Goal: Information Seeking & Learning: Learn about a topic

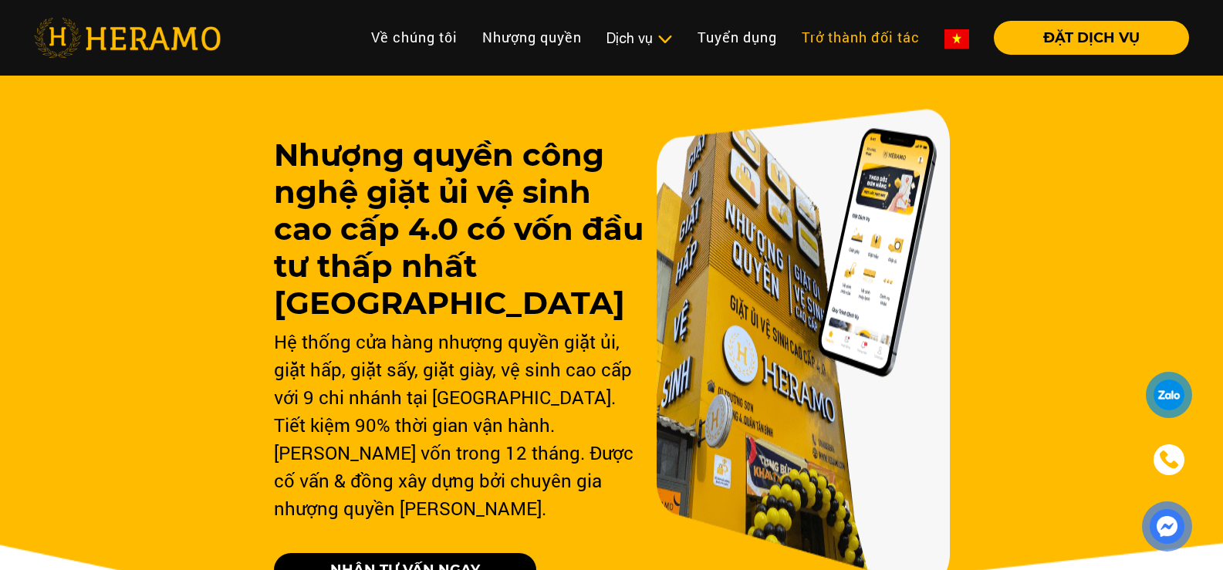
click at [874, 42] on link "Trở thành đối tác" at bounding box center [861, 37] width 143 height 33
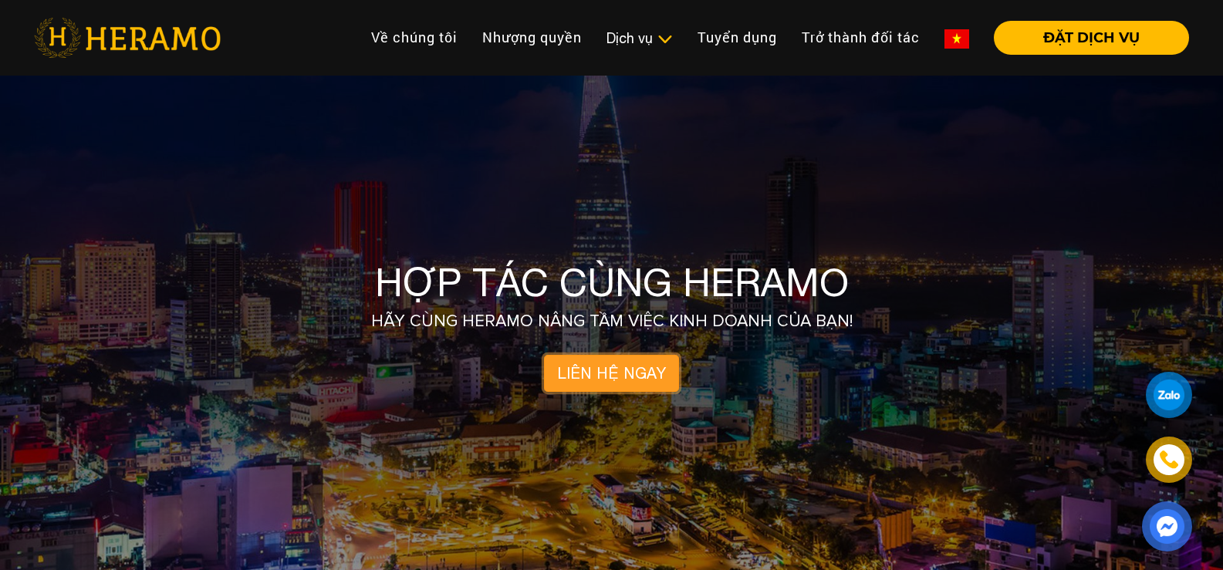
click at [583, 375] on link "LIÊN HỆ NGAY" at bounding box center [611, 373] width 135 height 37
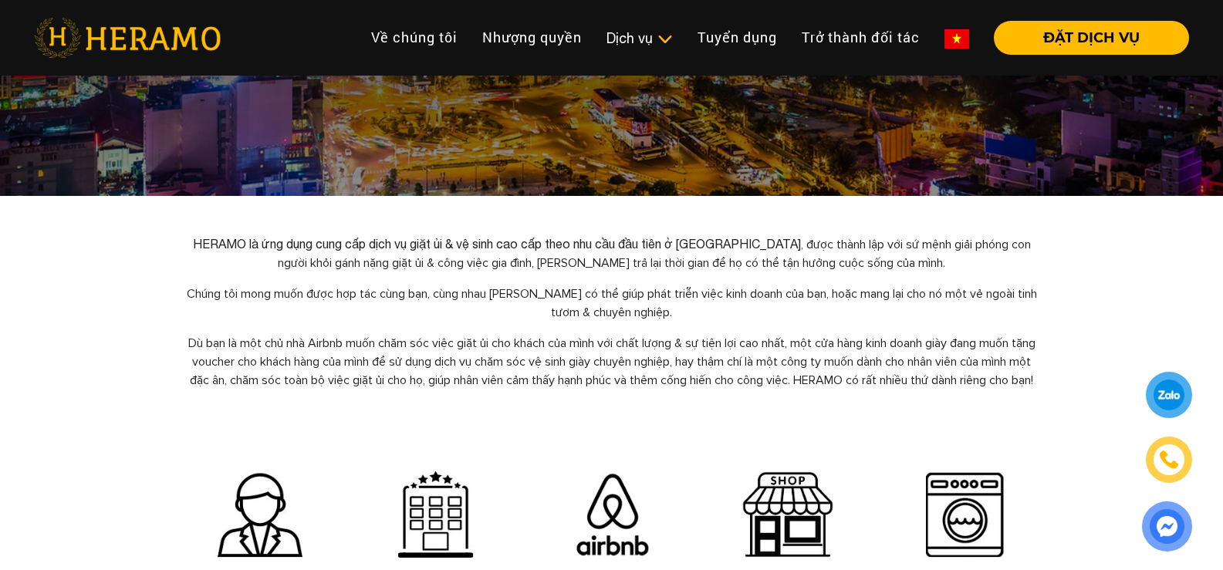
scroll to position [309, 0]
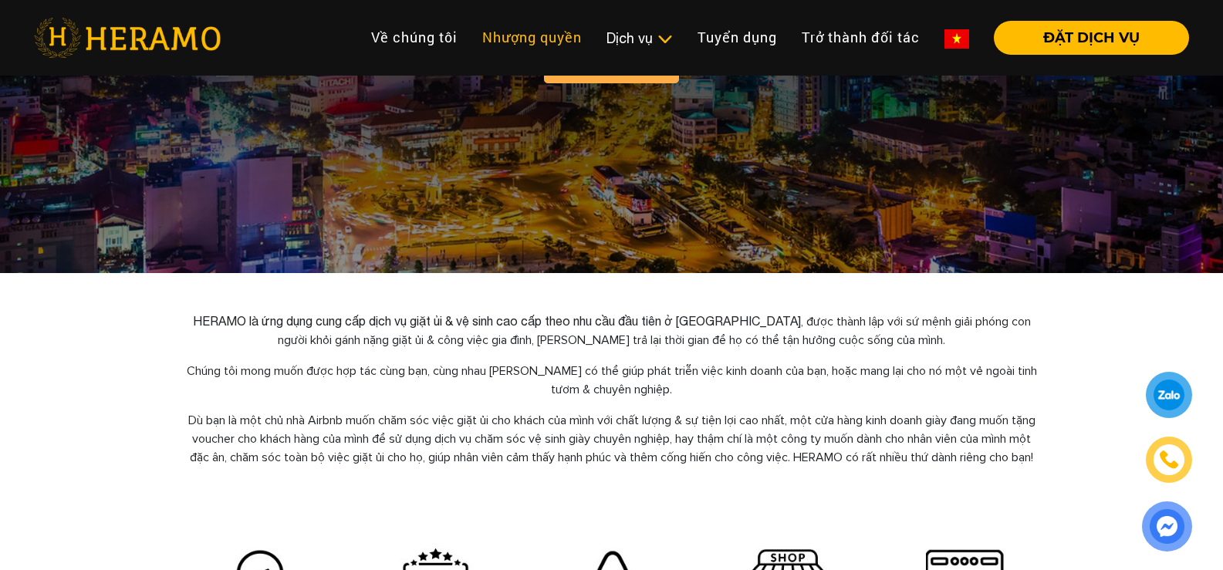
click at [519, 46] on link "Nhượng quyền" at bounding box center [532, 37] width 124 height 33
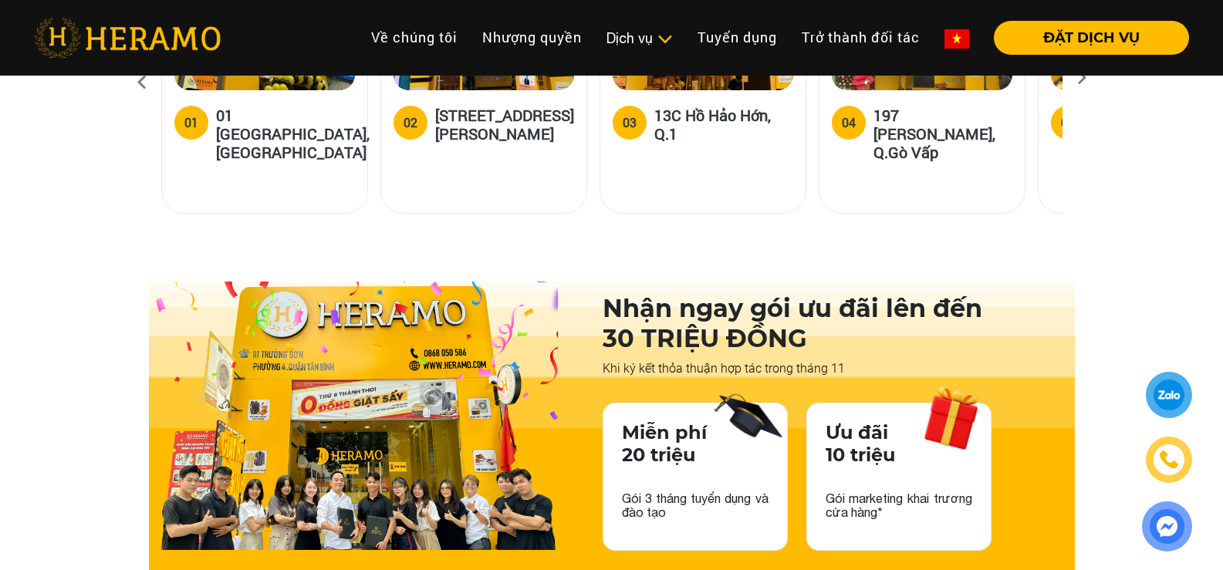
scroll to position [2315, 0]
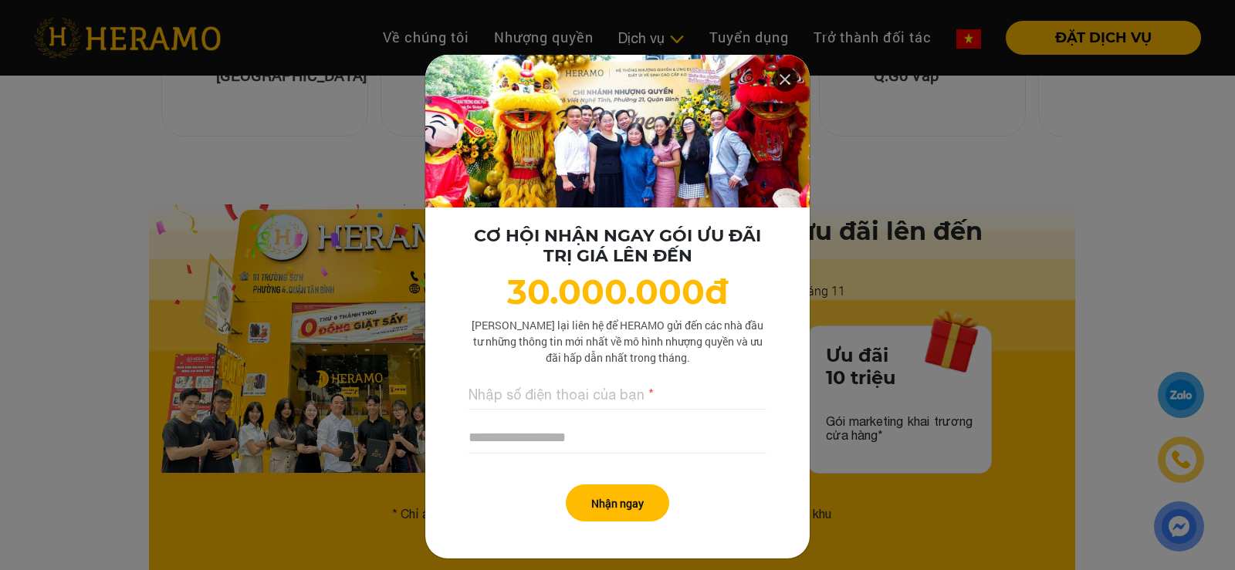
click at [787, 82] on icon at bounding box center [785, 80] width 19 height 28
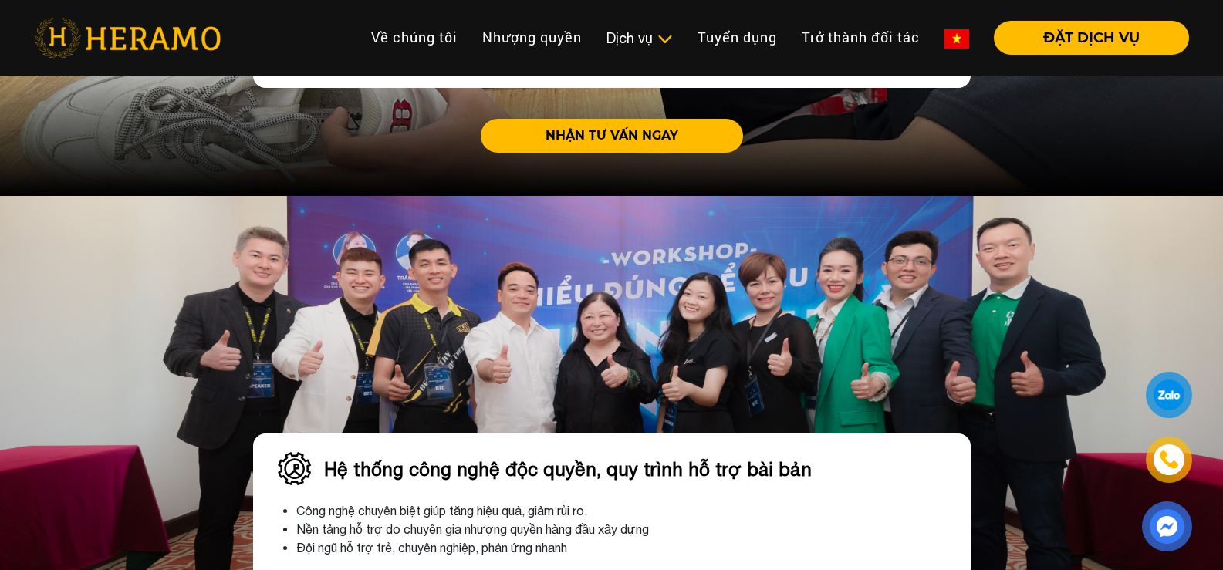
scroll to position [4245, 0]
